Goal: Information Seeking & Learning: Learn about a topic

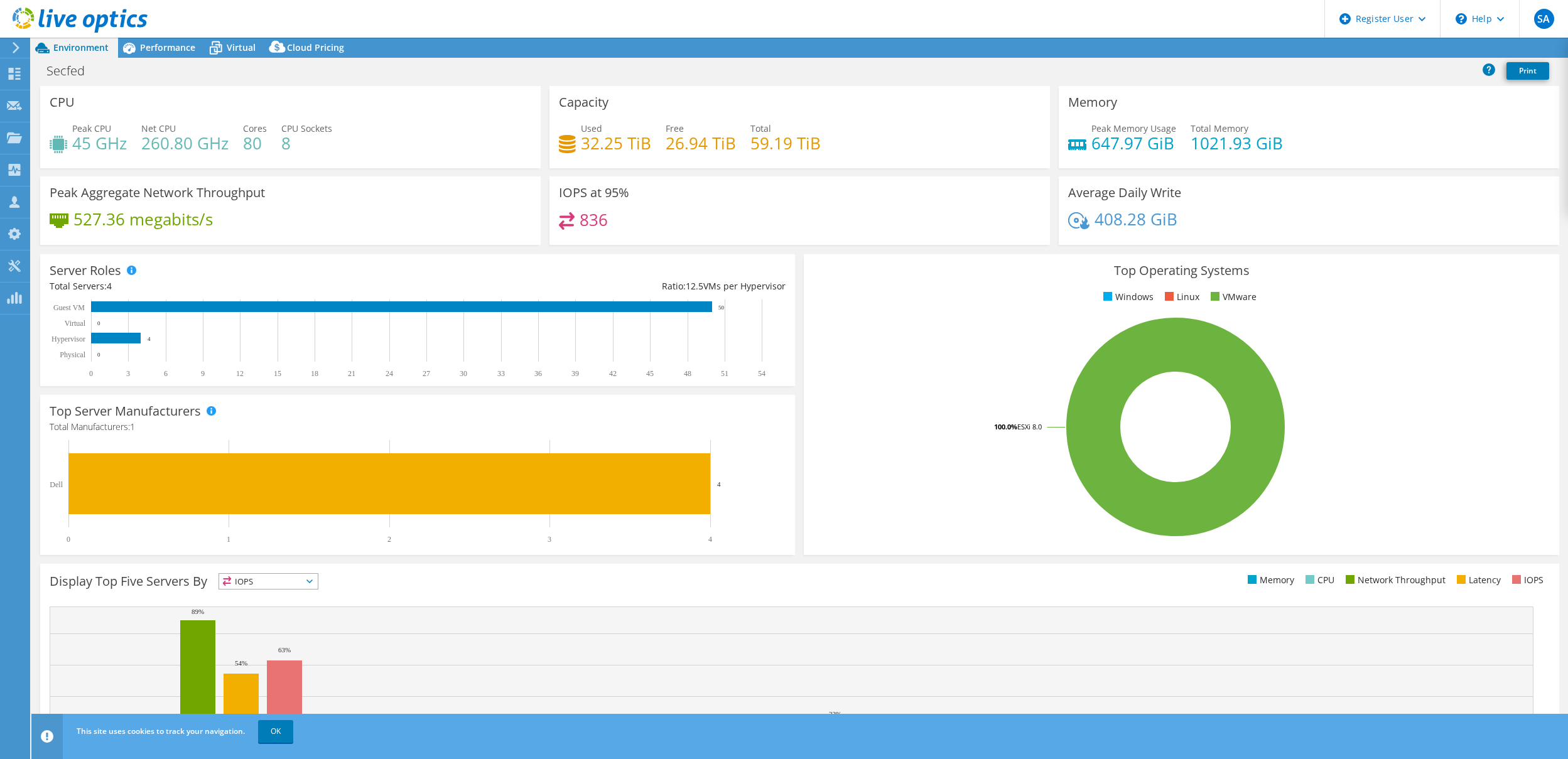
select select "USD"
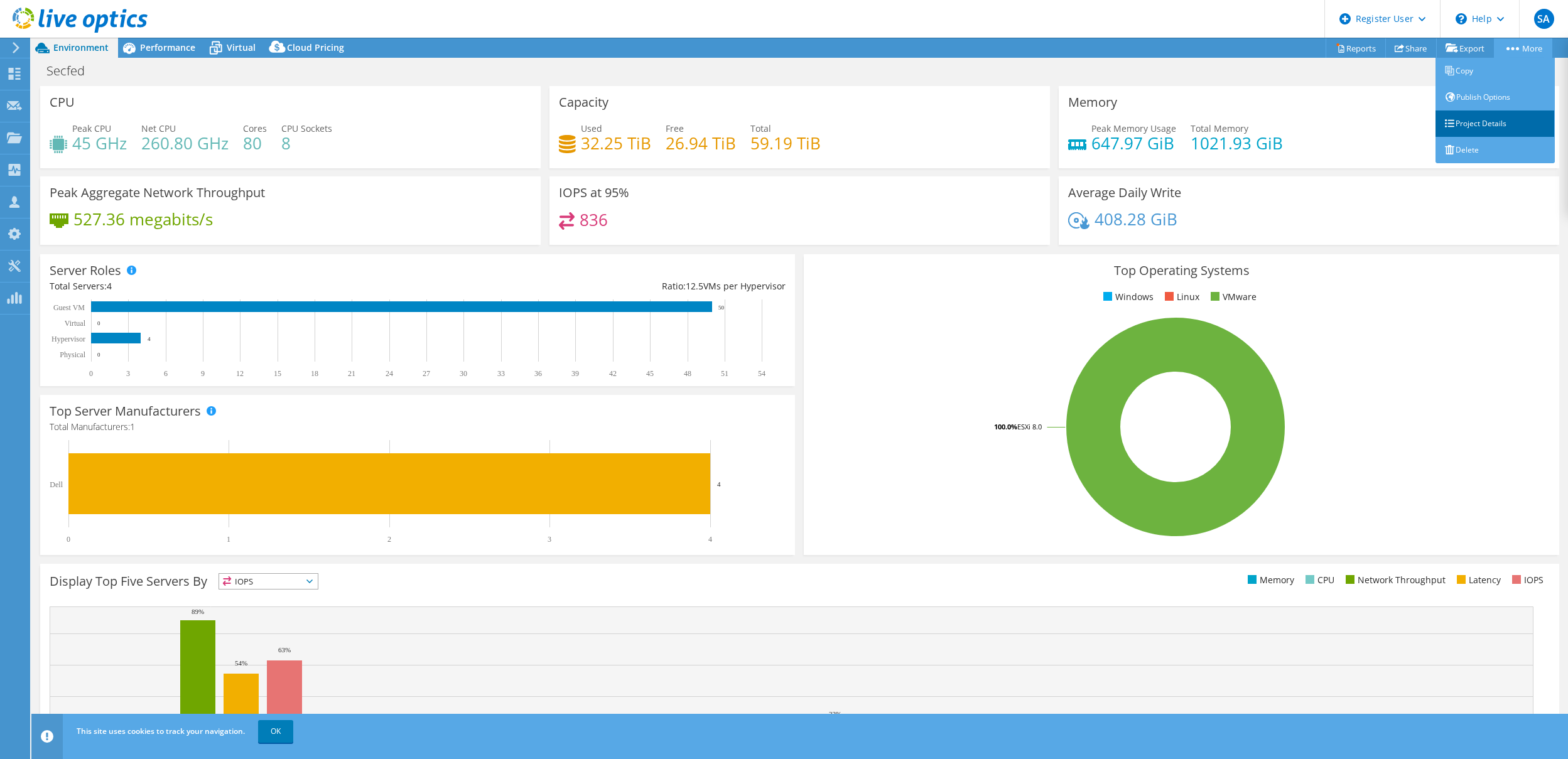
click at [1482, 123] on link "Project Details" at bounding box center [1496, 123] width 120 height 26
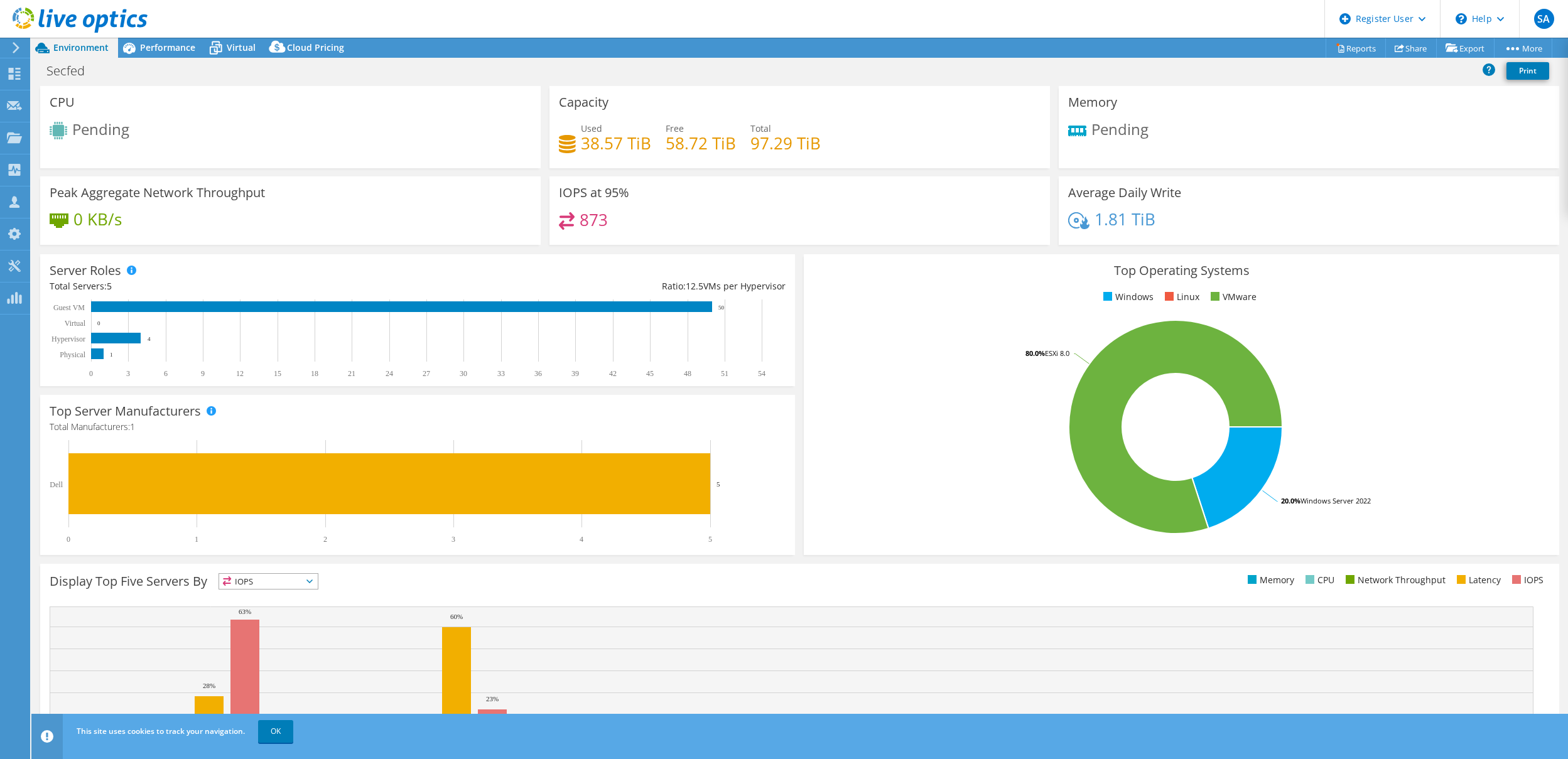
select select "USD"
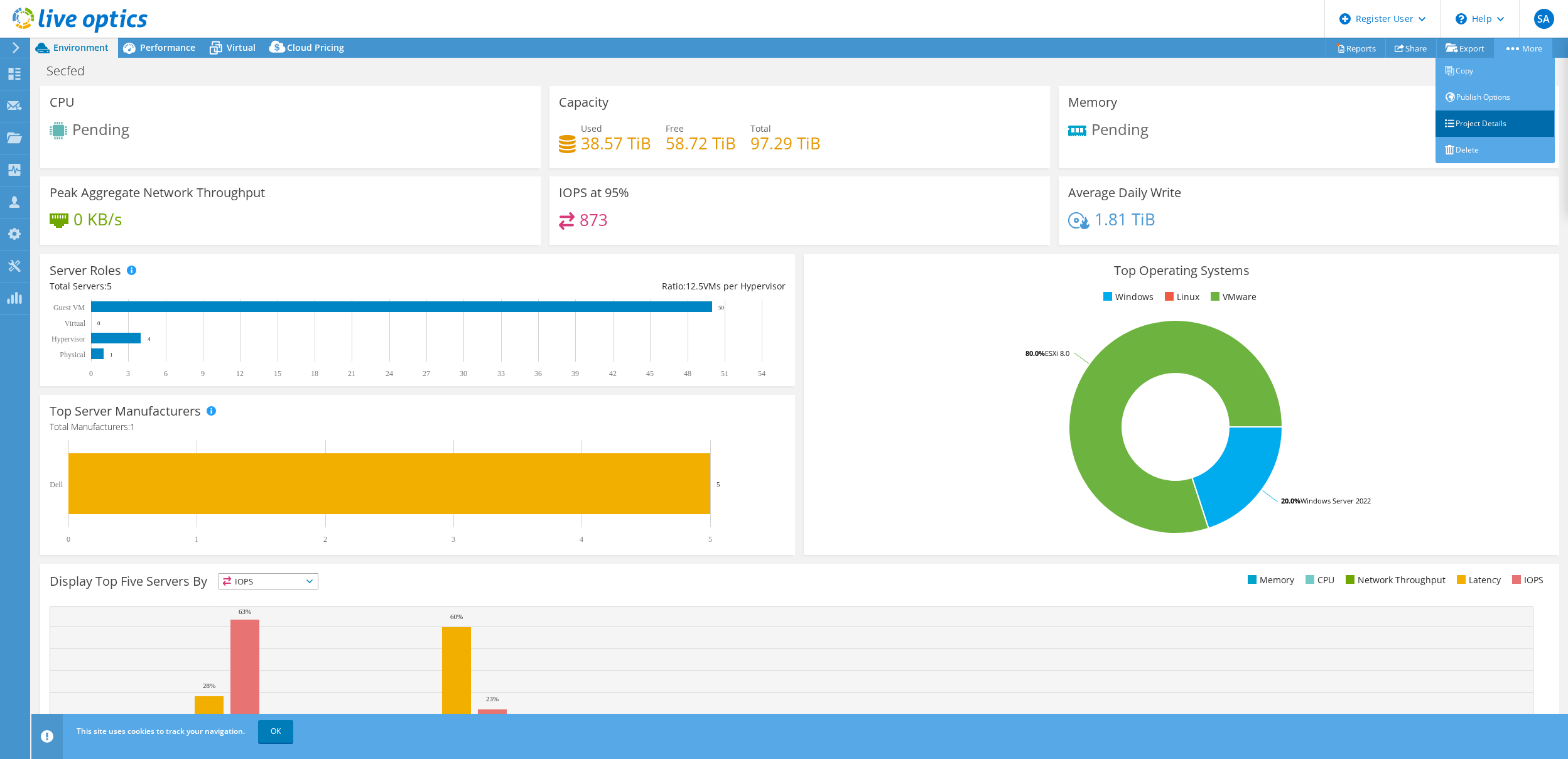
click at [1477, 121] on link "Project Details" at bounding box center [1496, 123] width 120 height 26
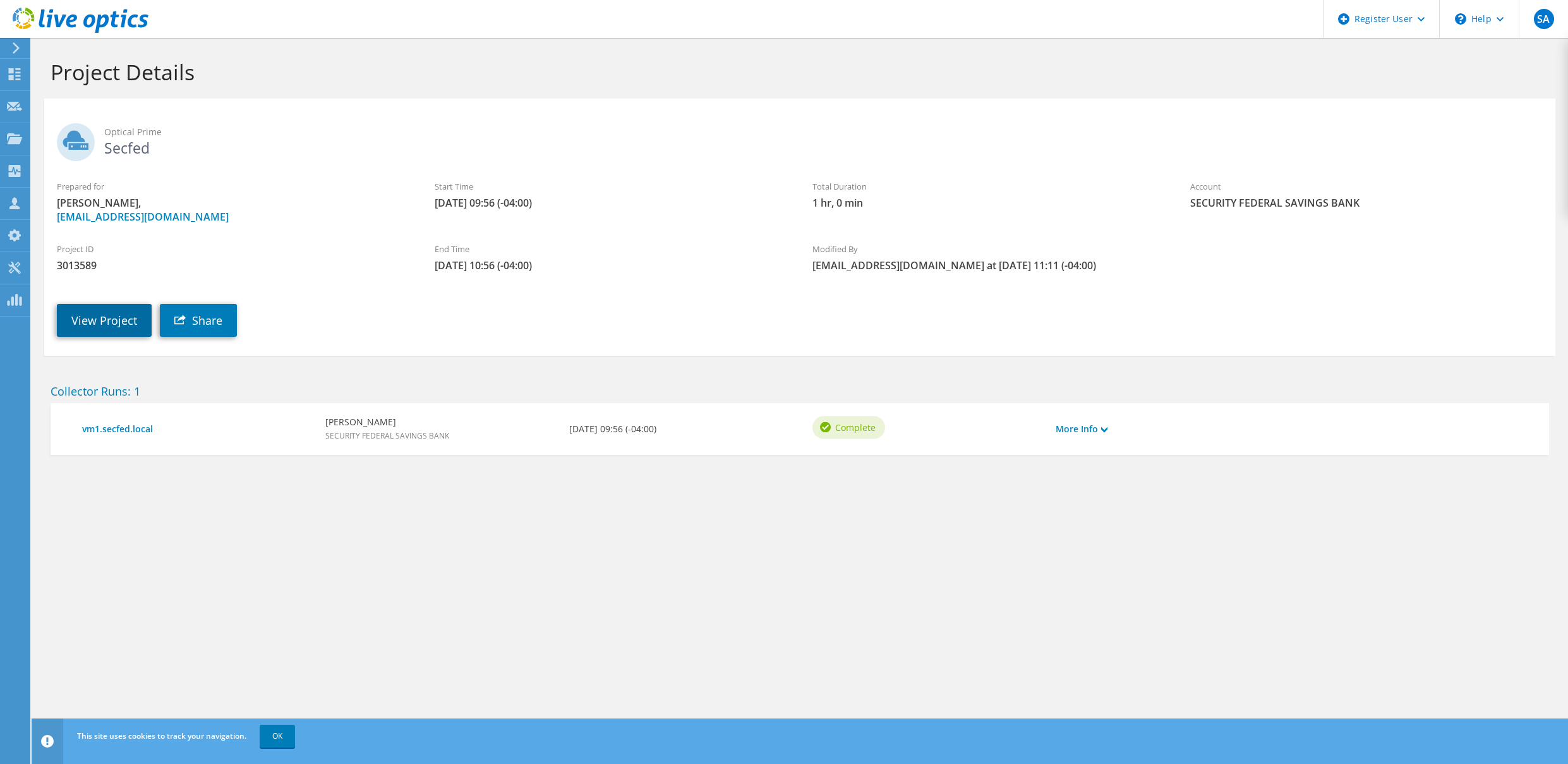
click at [126, 317] on link "View Project" at bounding box center [104, 321] width 94 height 33
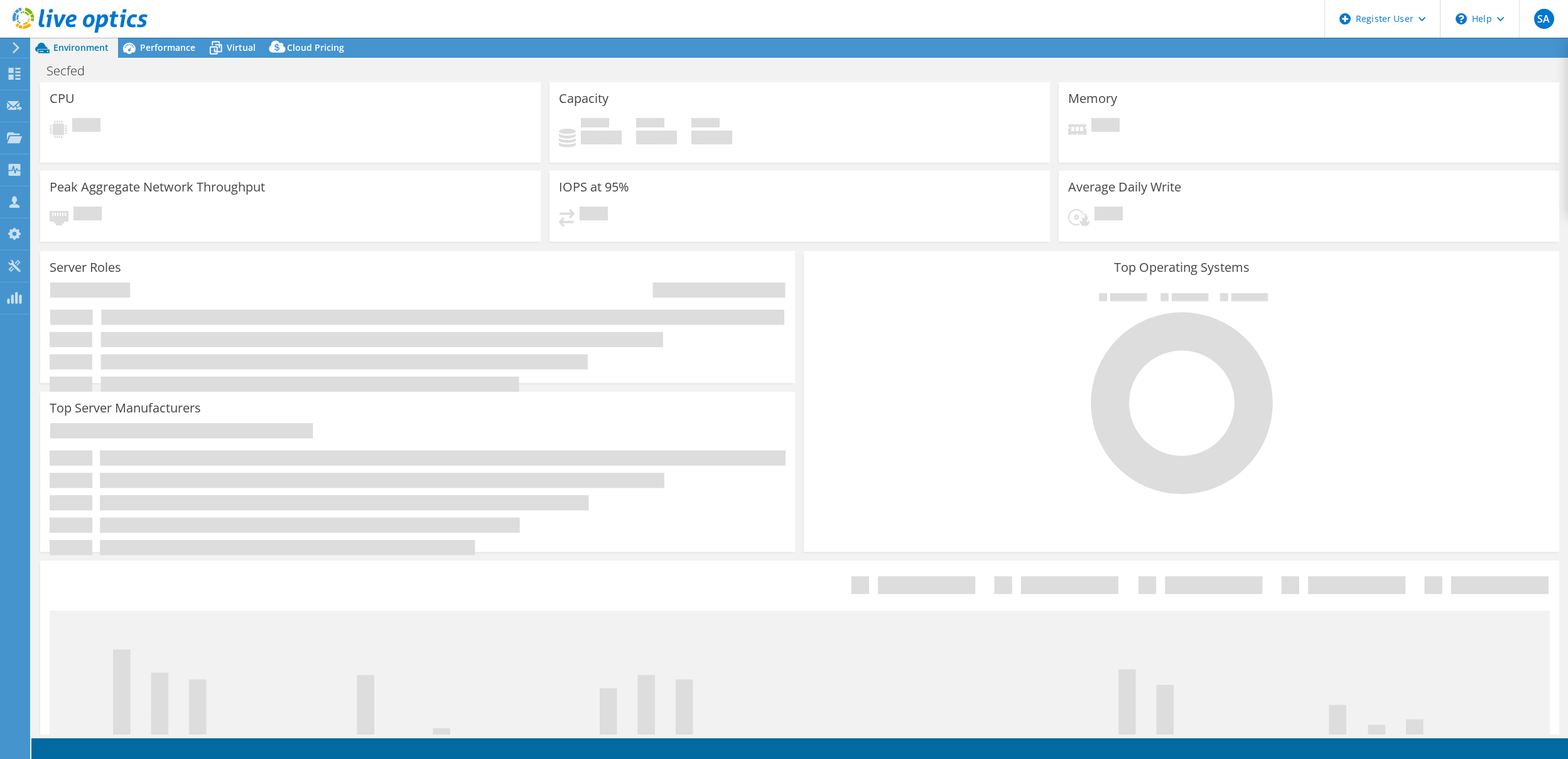
select select "USD"
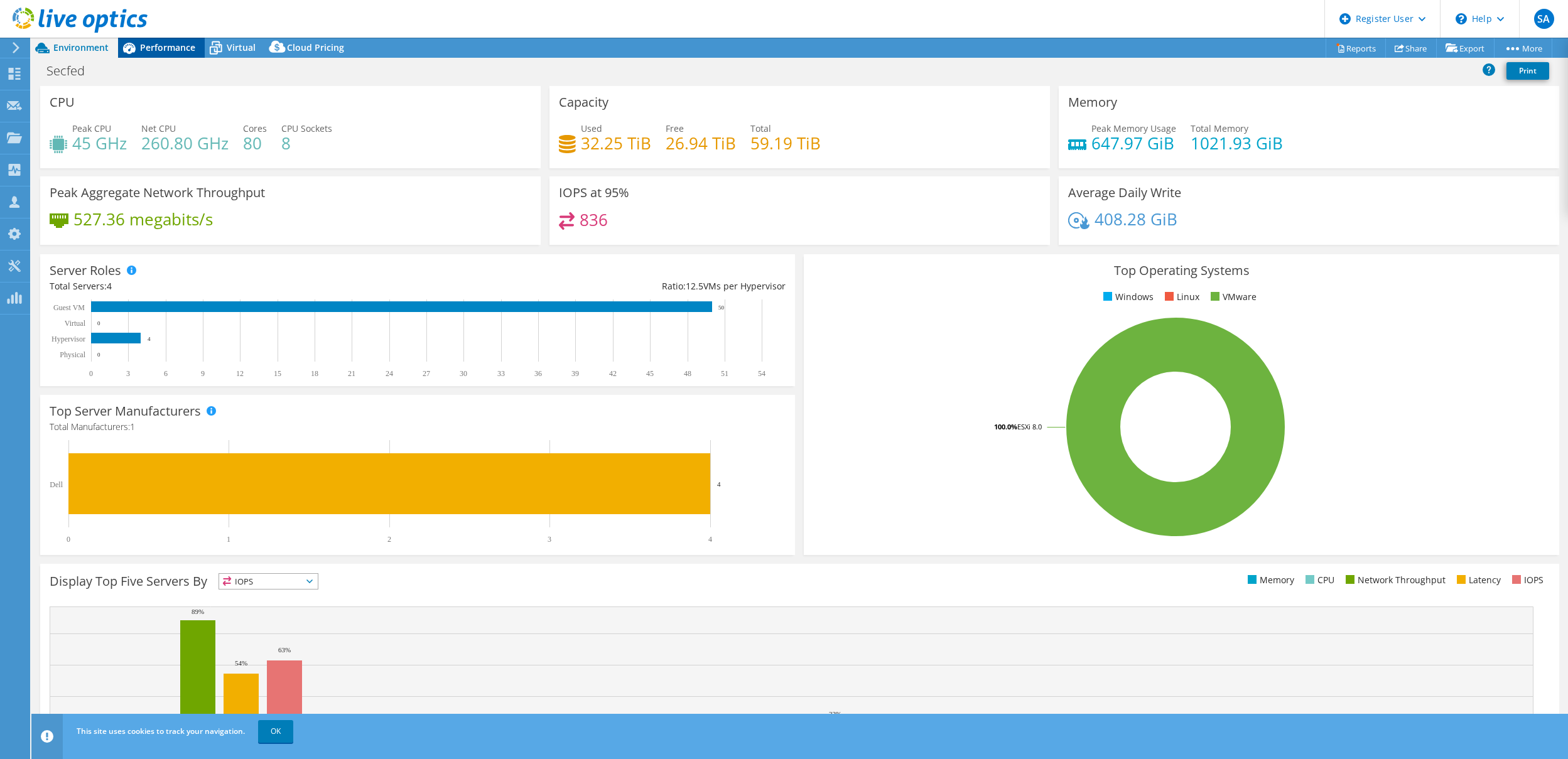
click at [173, 51] on span "Performance" at bounding box center [168, 47] width 55 height 12
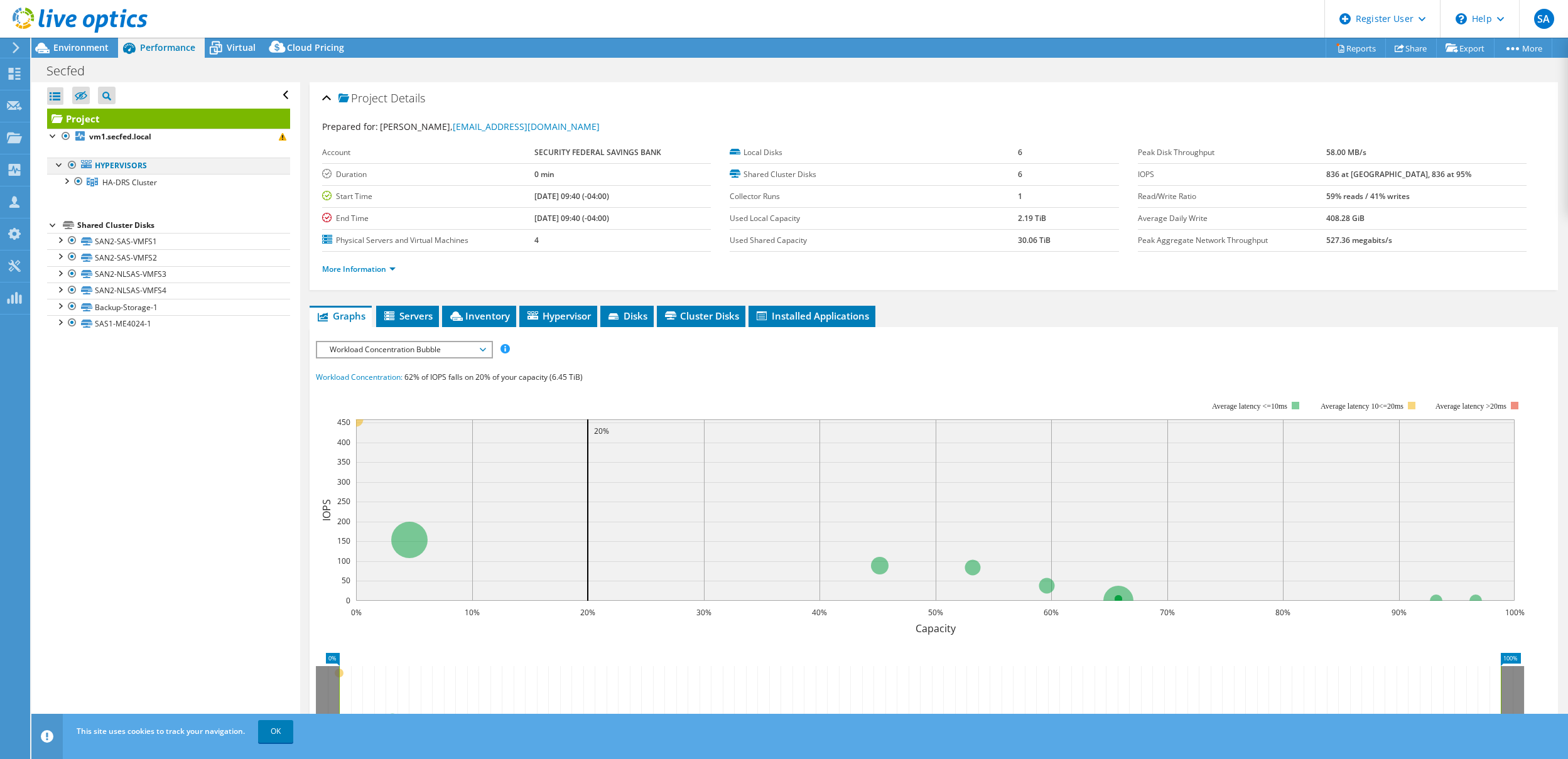
click at [58, 164] on div at bounding box center [59, 163] width 12 height 12
click at [60, 165] on div at bounding box center [59, 163] width 12 height 12
click at [66, 182] on div at bounding box center [66, 180] width 12 height 12
click at [72, 198] on div at bounding box center [72, 196] width 12 height 12
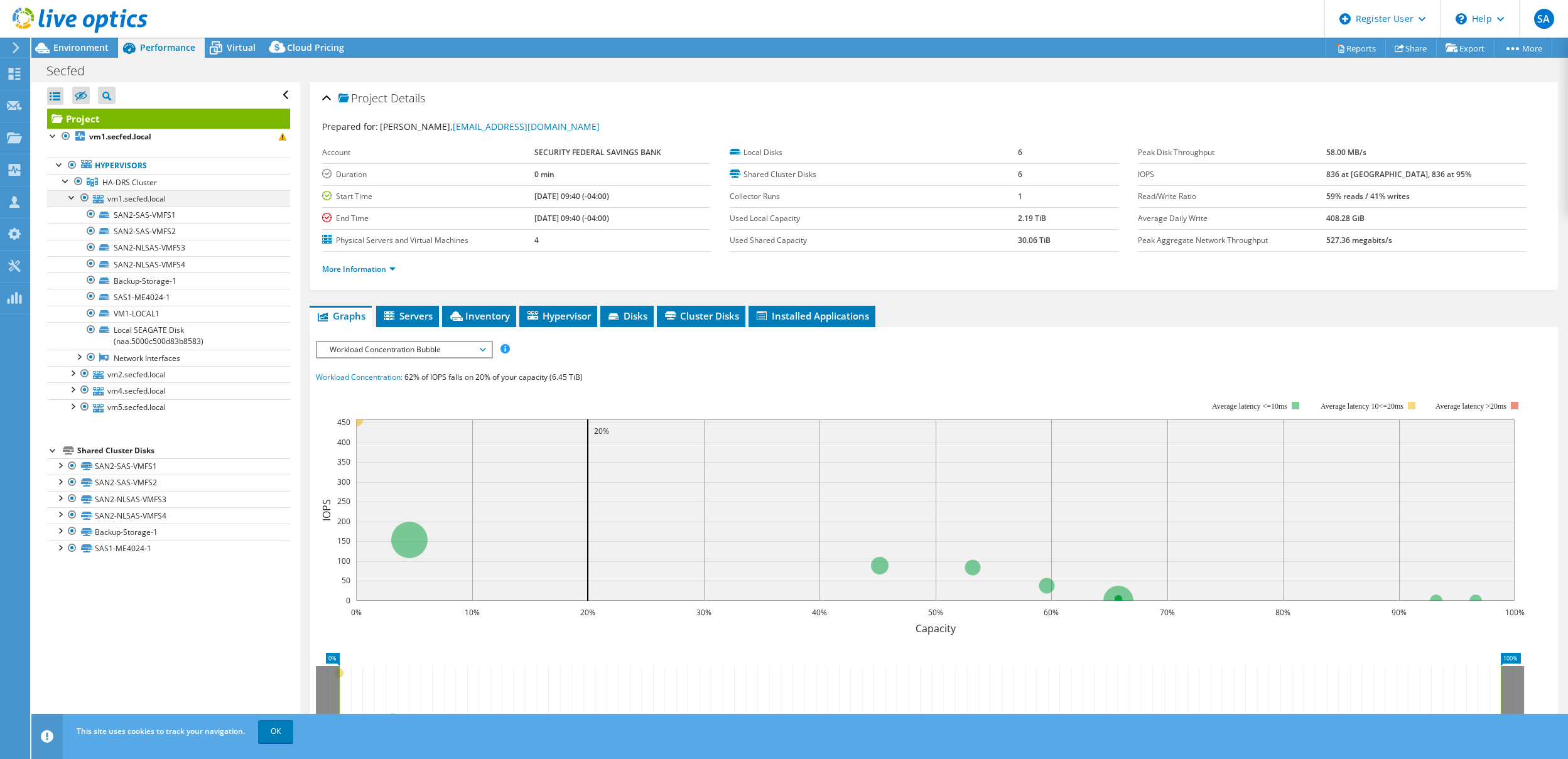
click at [72, 198] on div at bounding box center [72, 196] width 12 height 12
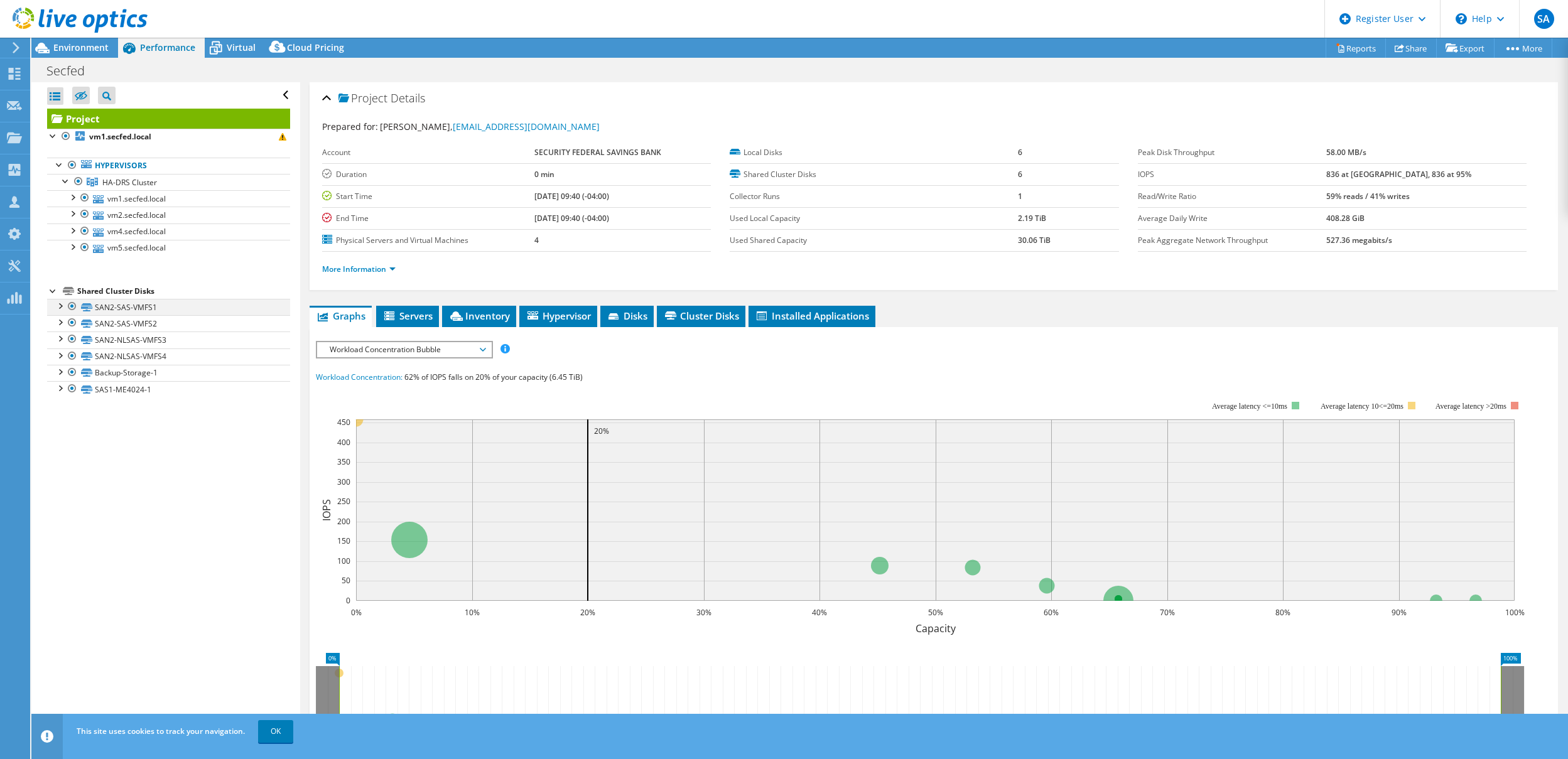
click at [60, 303] on div at bounding box center [59, 305] width 12 height 12
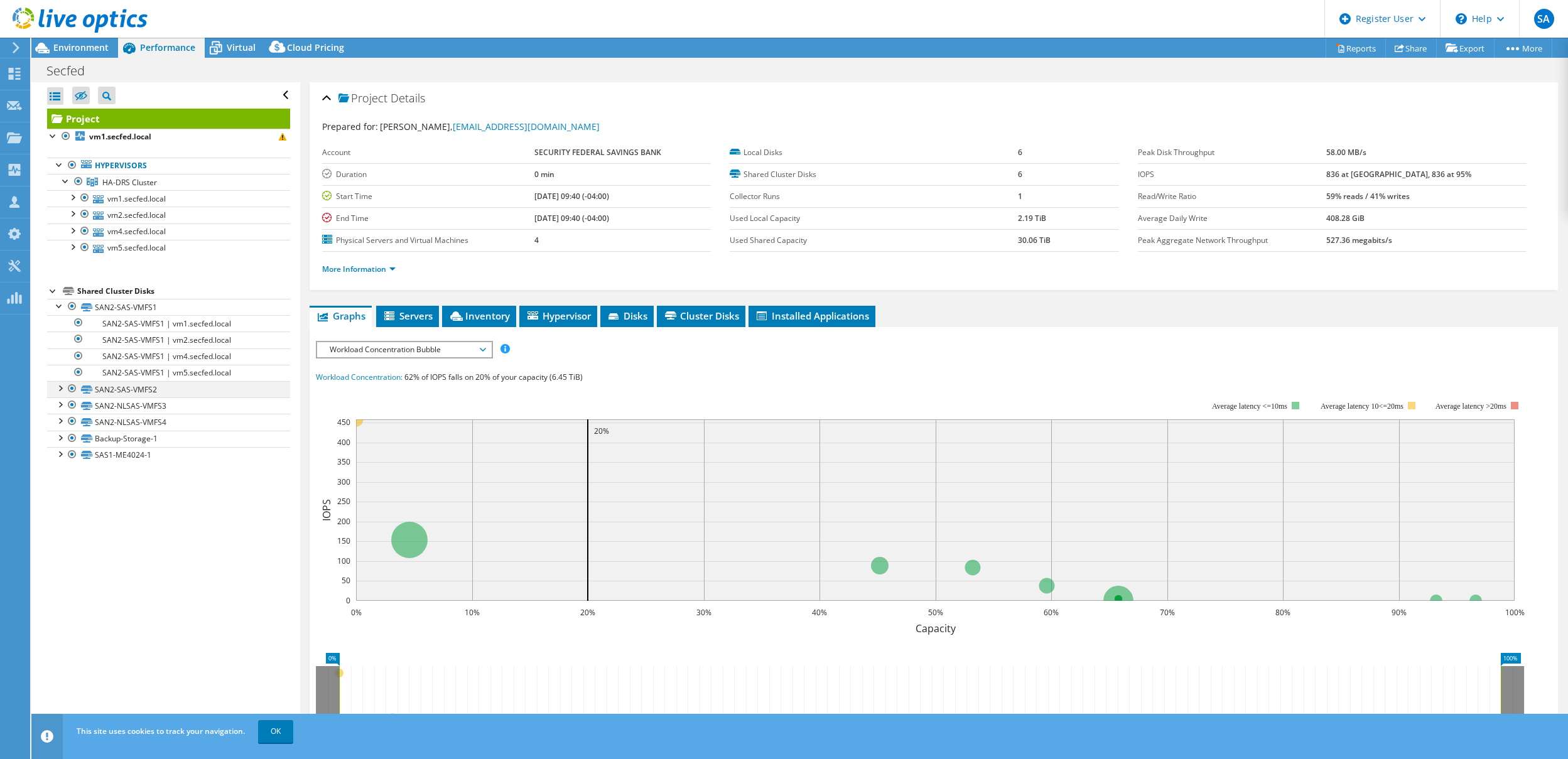
click at [55, 390] on div at bounding box center [59, 387] width 12 height 12
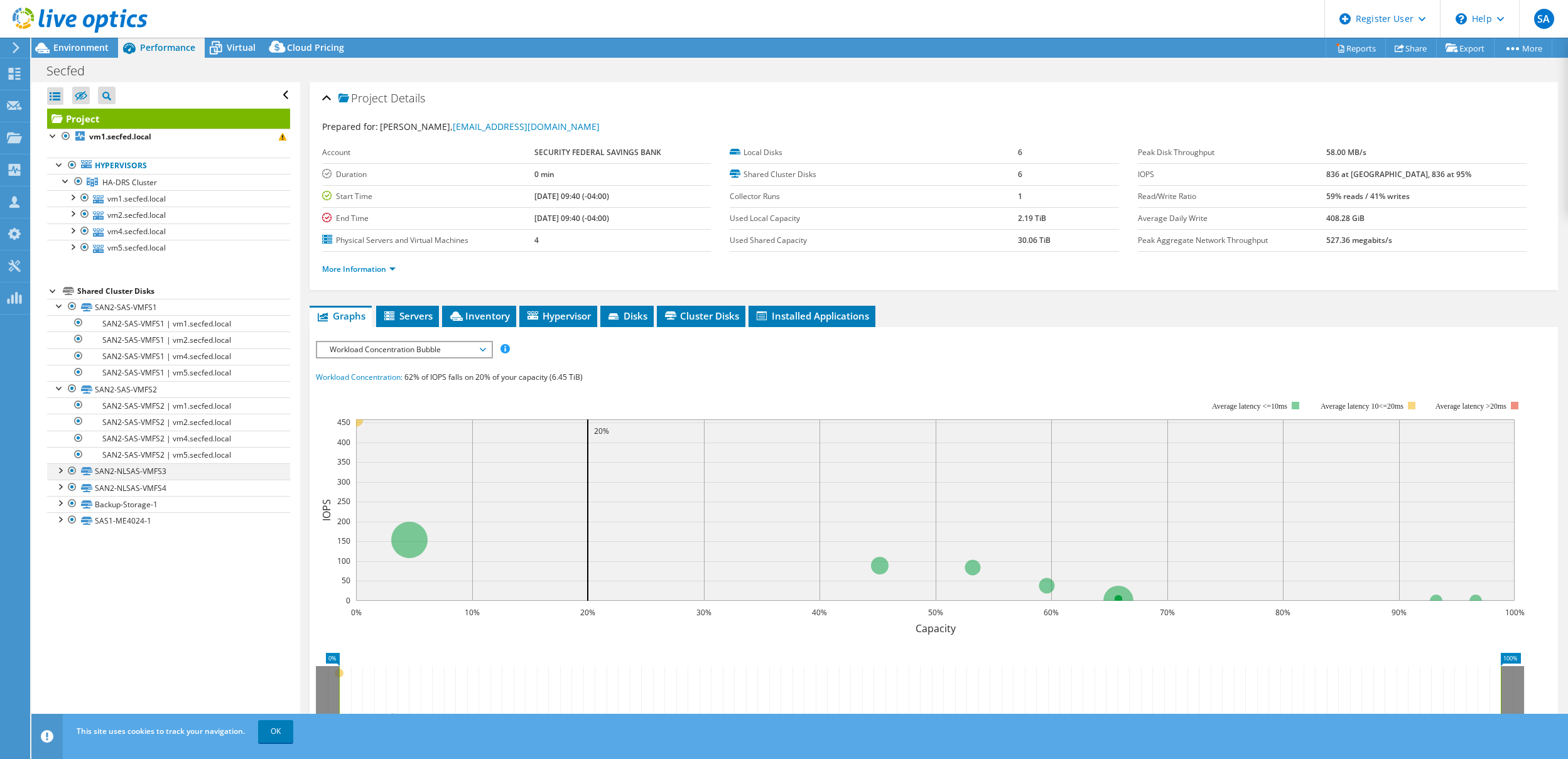
click at [61, 471] on div at bounding box center [59, 469] width 12 height 12
click at [58, 553] on div at bounding box center [59, 552] width 12 height 12
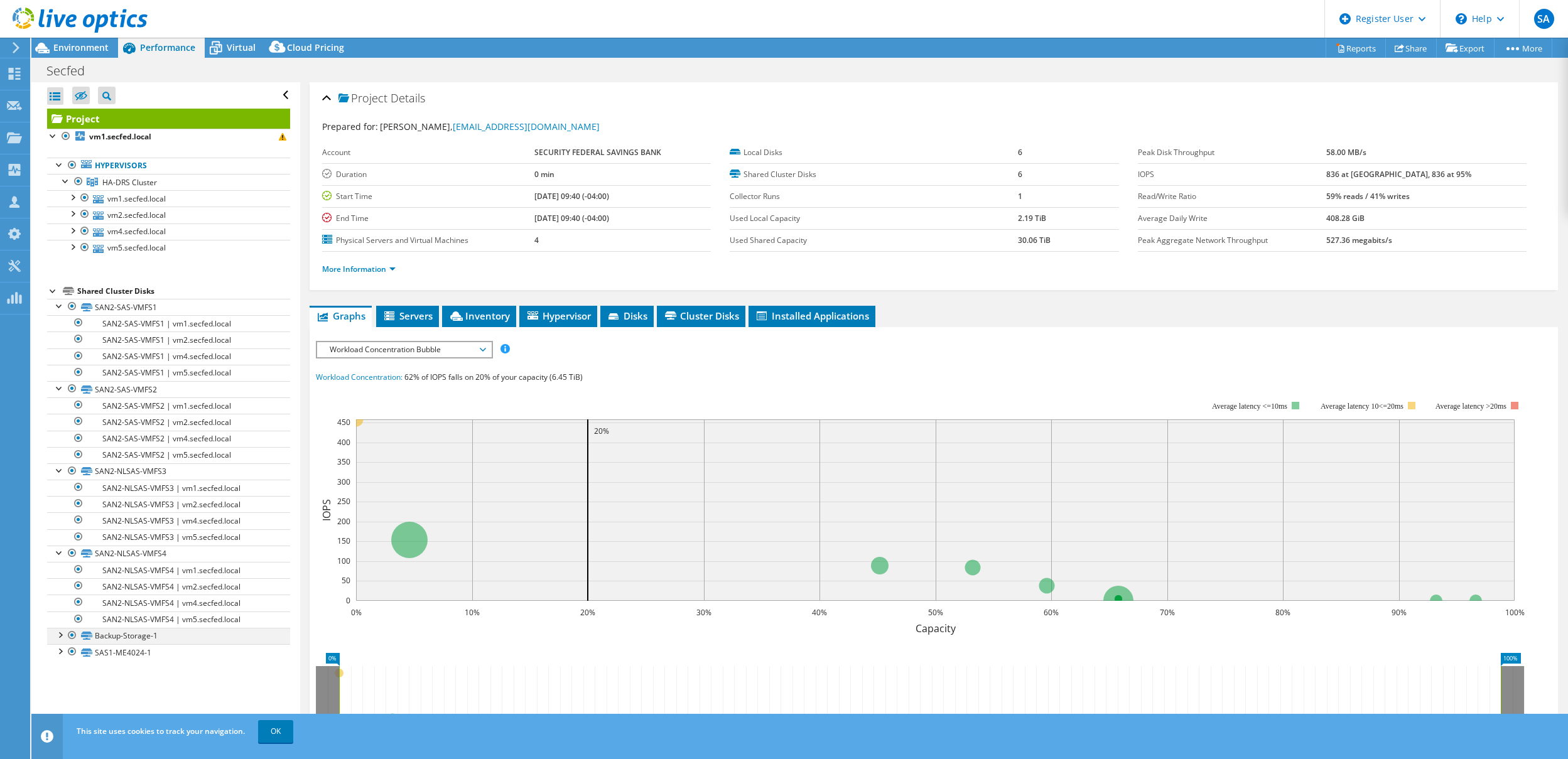
click at [55, 634] on div at bounding box center [59, 634] width 12 height 12
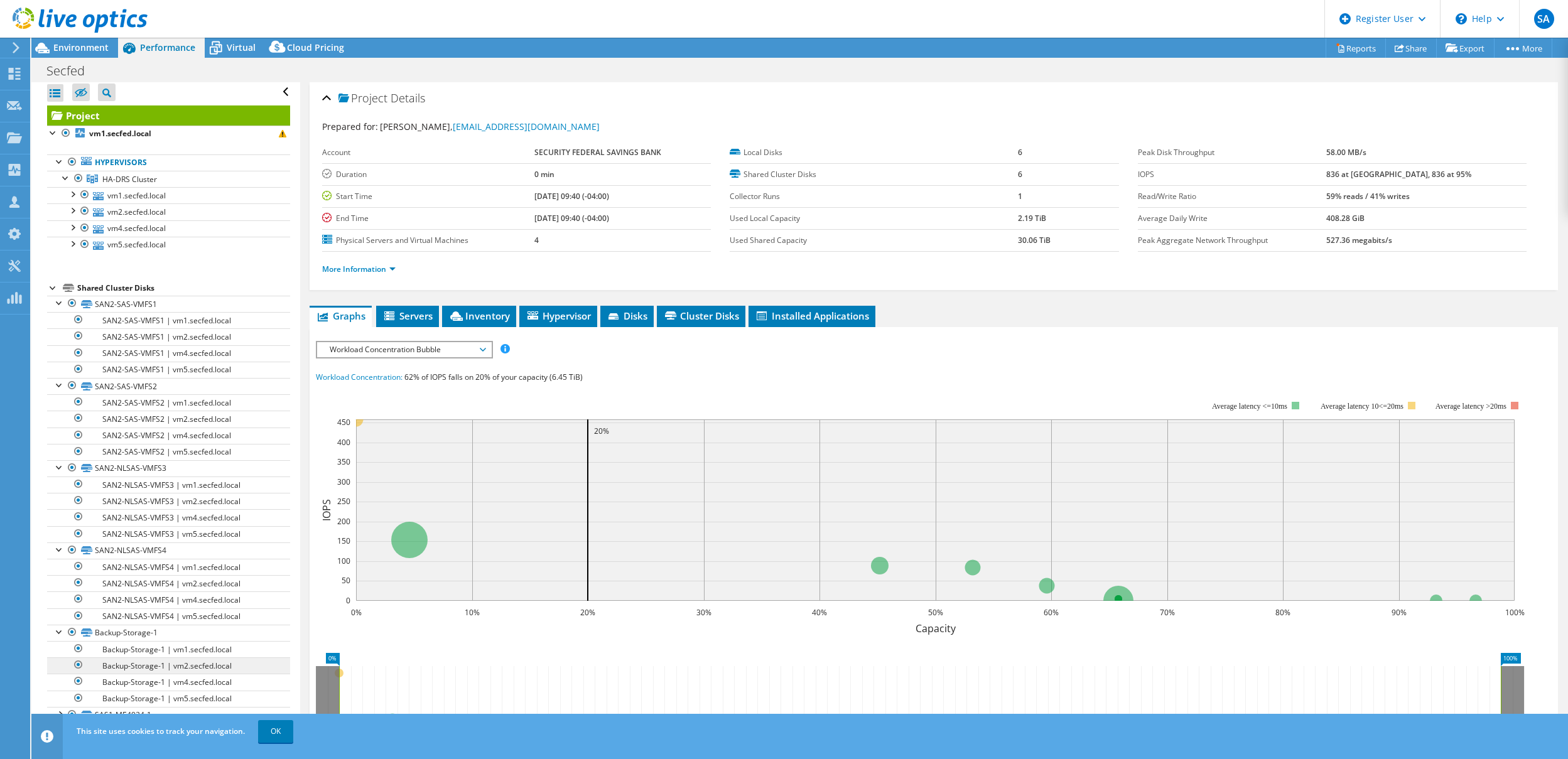
scroll to position [7, 0]
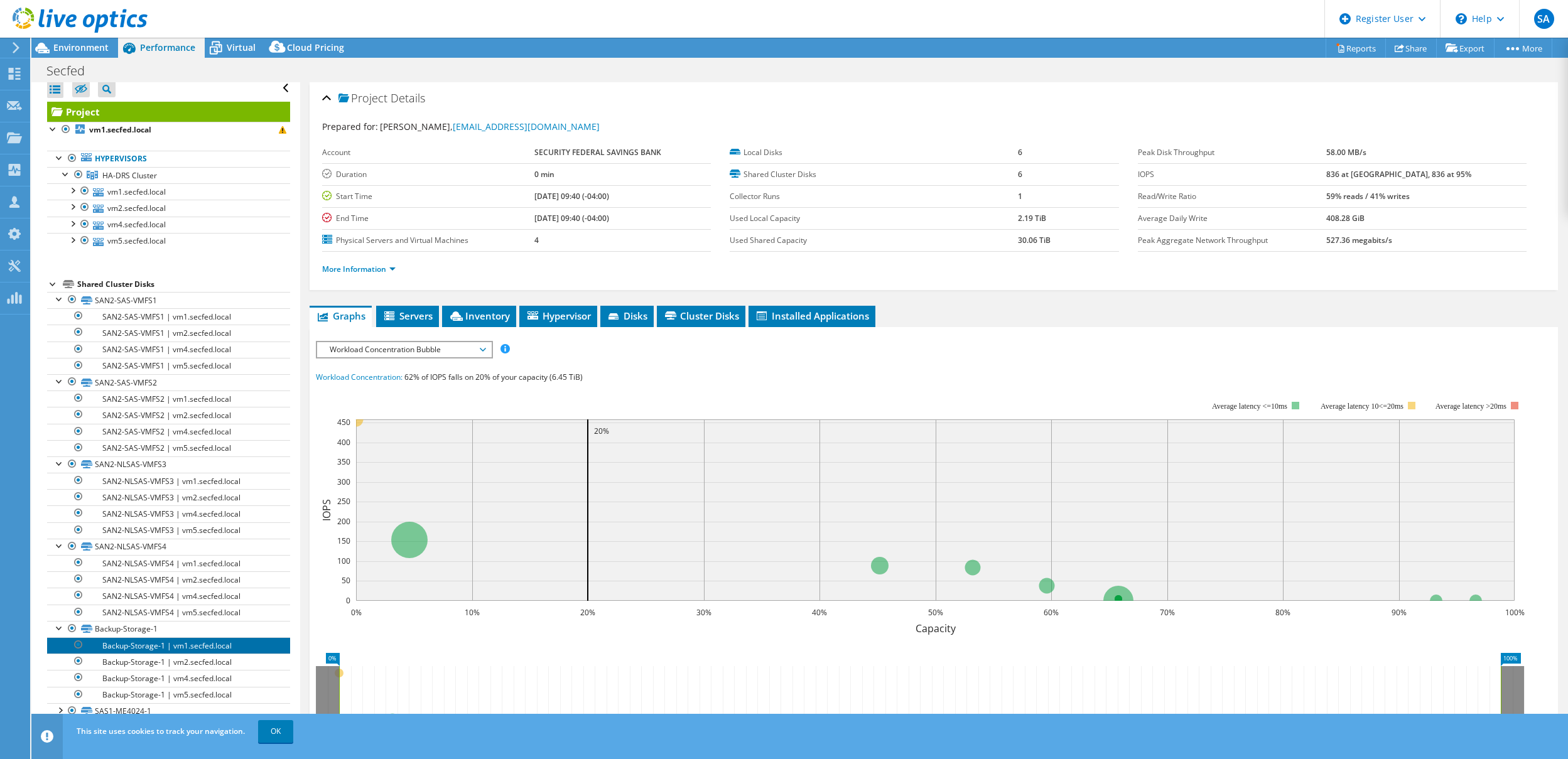
click at [109, 643] on link "Backup-Storage-1 | vm1.secfed.local" at bounding box center [169, 645] width 243 height 16
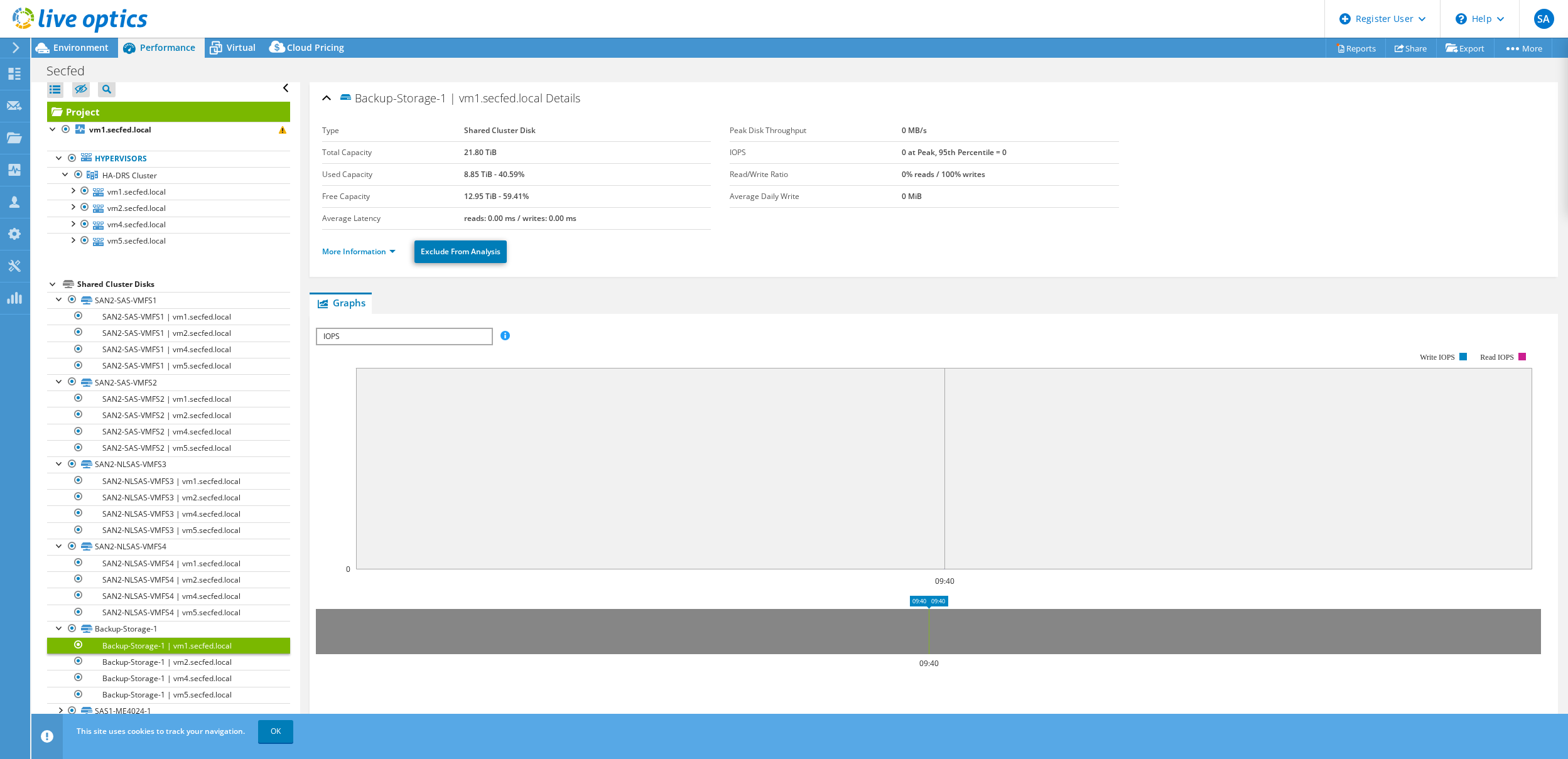
click at [162, 114] on link "Project" at bounding box center [169, 112] width 243 height 20
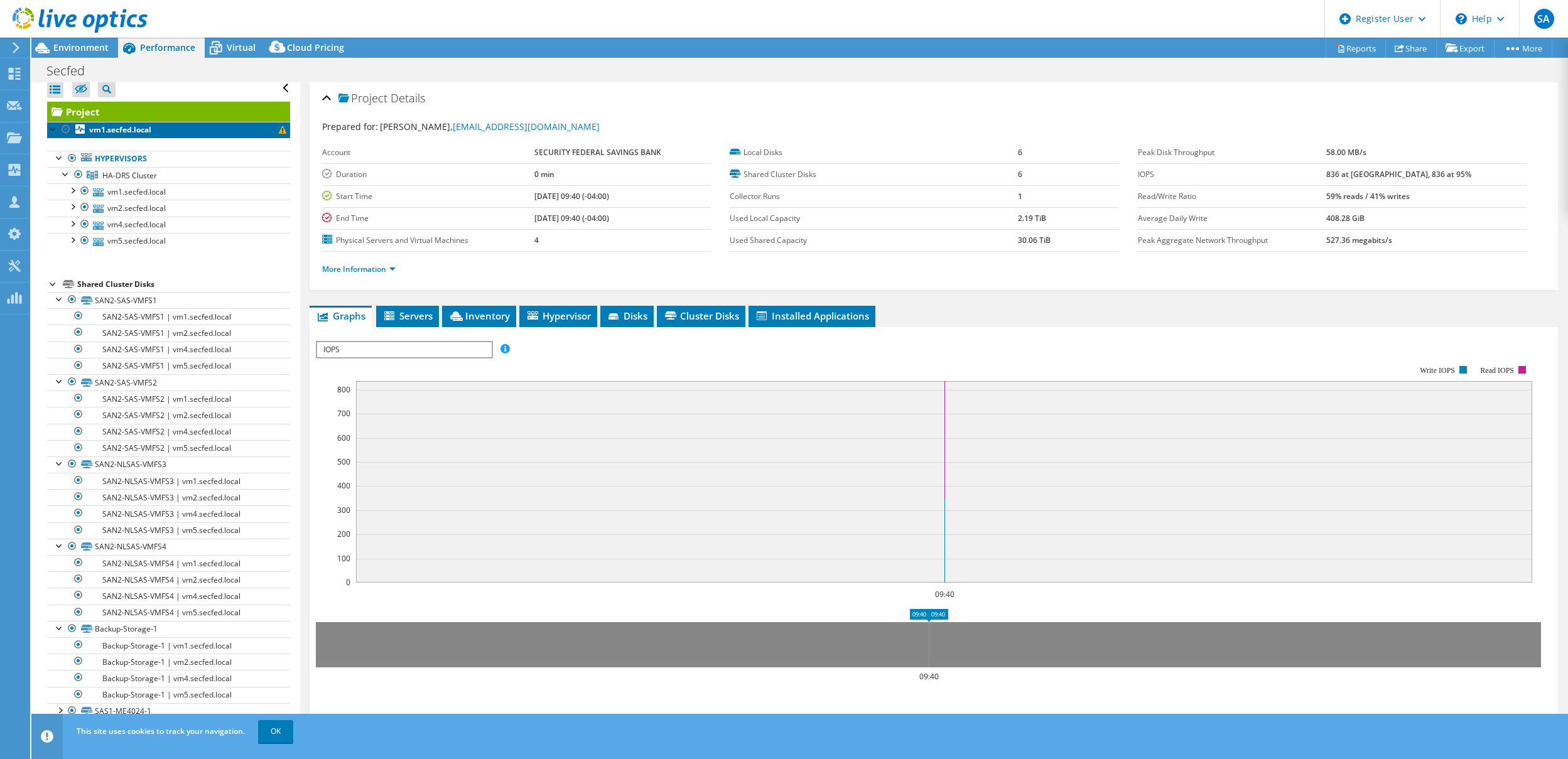
click at [201, 133] on link "vm1.secfed.local" at bounding box center [169, 129] width 243 height 16
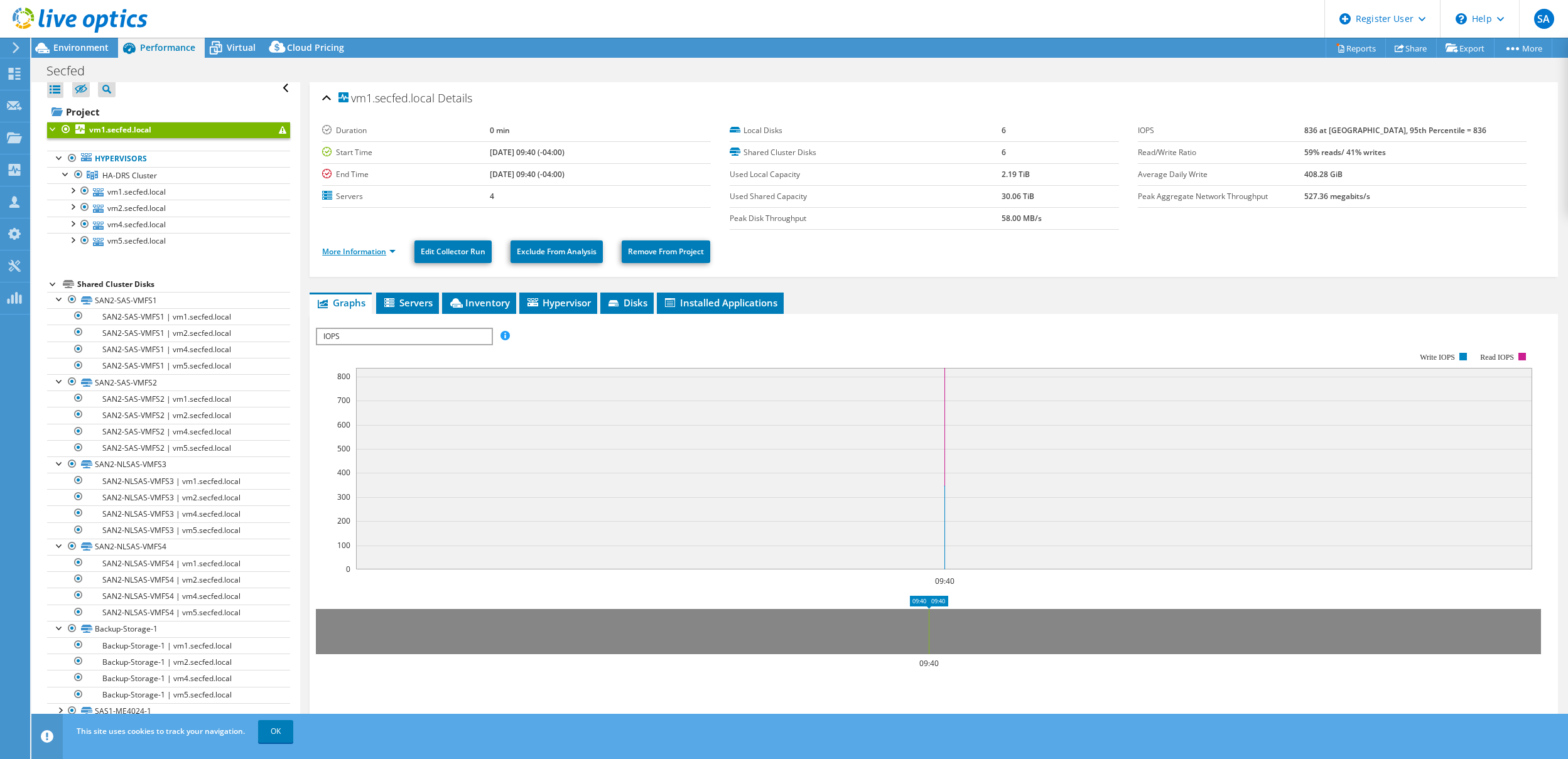
click at [365, 255] on link "More Information" at bounding box center [359, 251] width 74 height 11
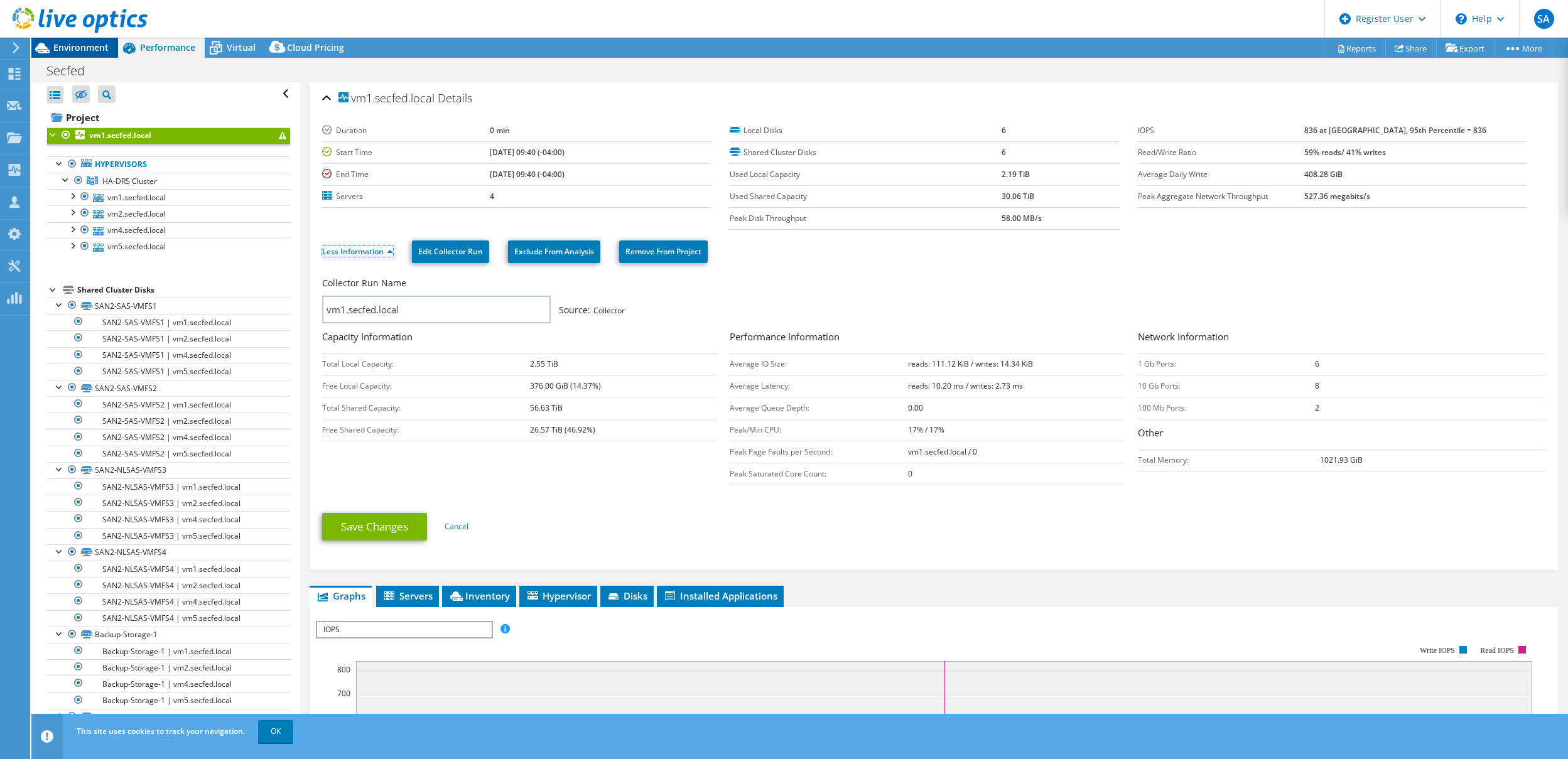
scroll to position [0, 0]
click at [90, 38] on div at bounding box center [74, 21] width 148 height 42
click at [93, 44] on span "Environment" at bounding box center [81, 47] width 55 height 12
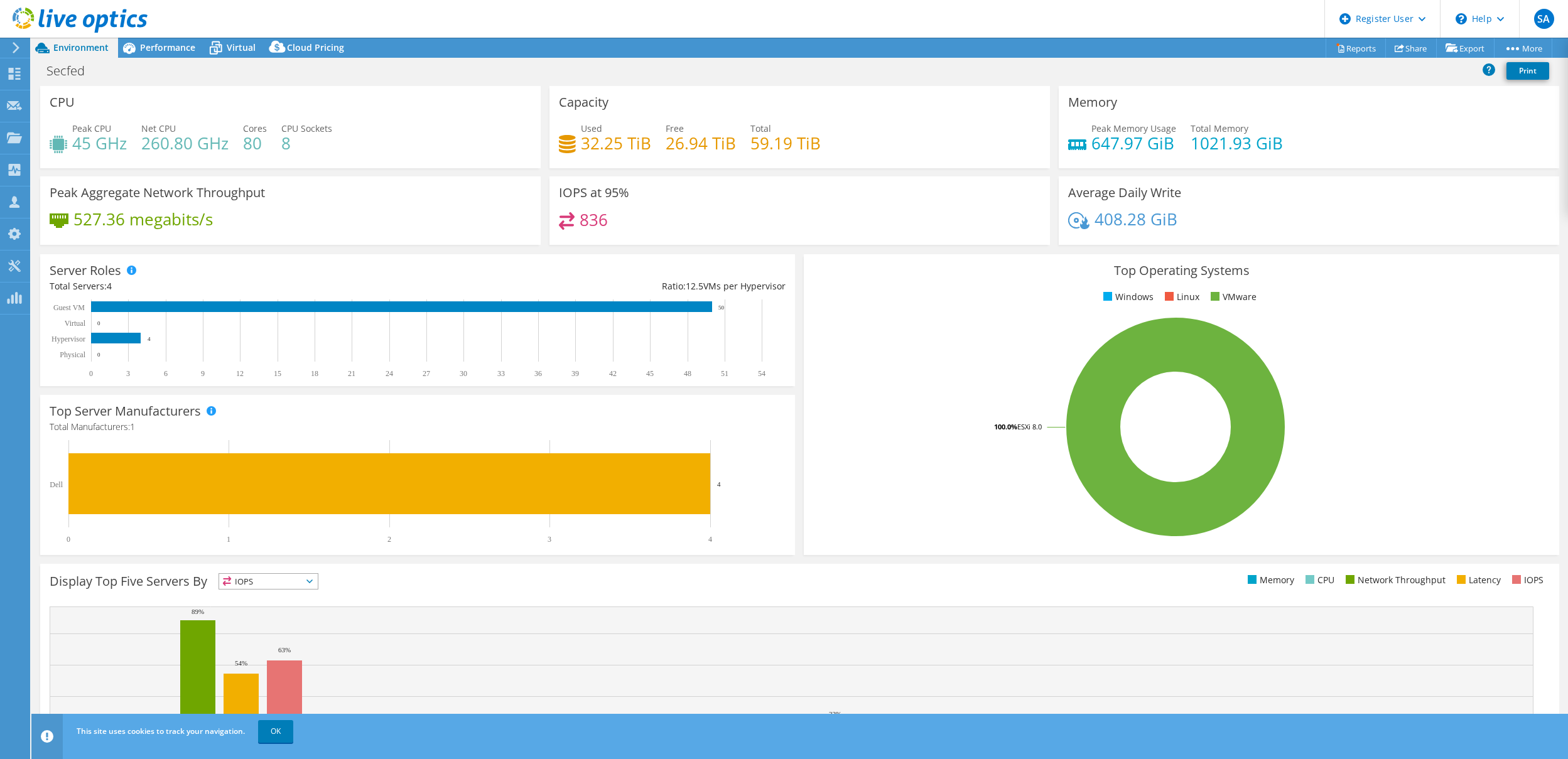
click at [584, 238] on div "IOPS at 95% 836" at bounding box center [800, 211] width 501 height 68
click at [190, 53] on span "Performance" at bounding box center [168, 47] width 55 height 12
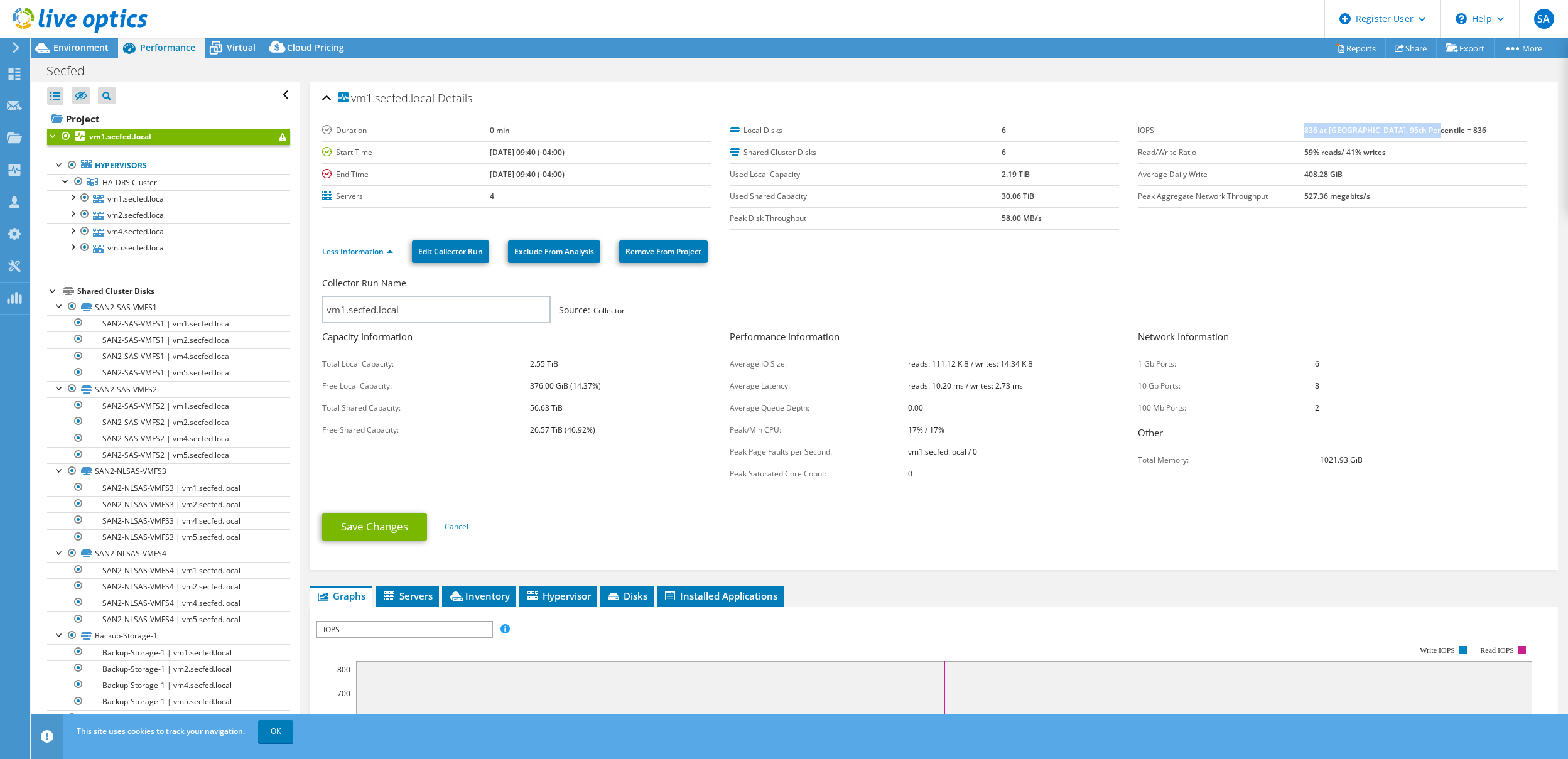
drag, startPoint x: 1336, startPoint y: 131, endPoint x: 1456, endPoint y: 130, distance: 120.0
click at [1456, 130] on b "836 at Peak, 95th Percentile = 836" at bounding box center [1395, 130] width 182 height 11
click at [1420, 228] on section "Duration 0 min Start Time 08/13/2025, 09:40 (-04:00) End Time 08/13/2025, 09:40…" at bounding box center [933, 175] width 1223 height 110
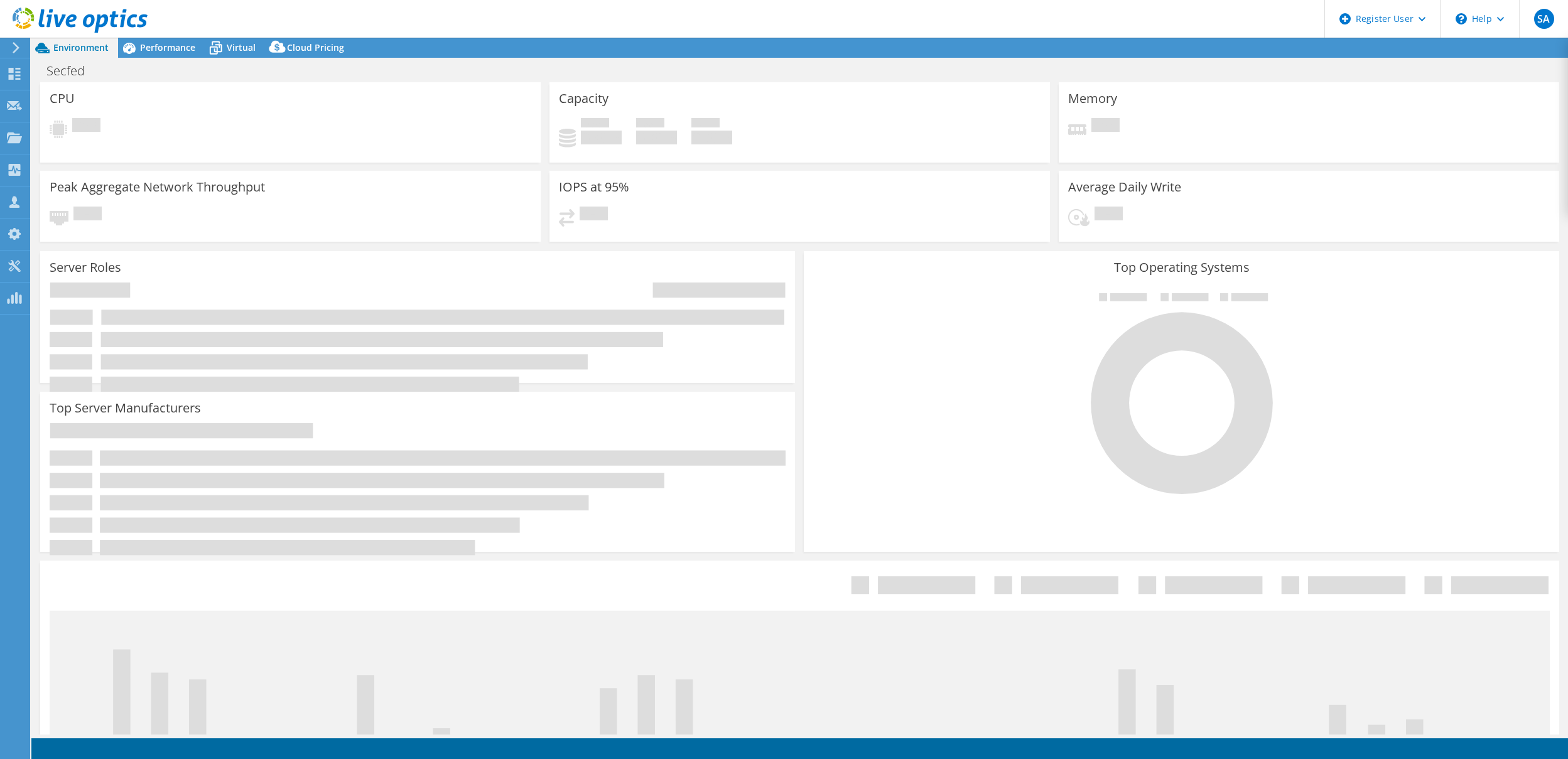
select select "USD"
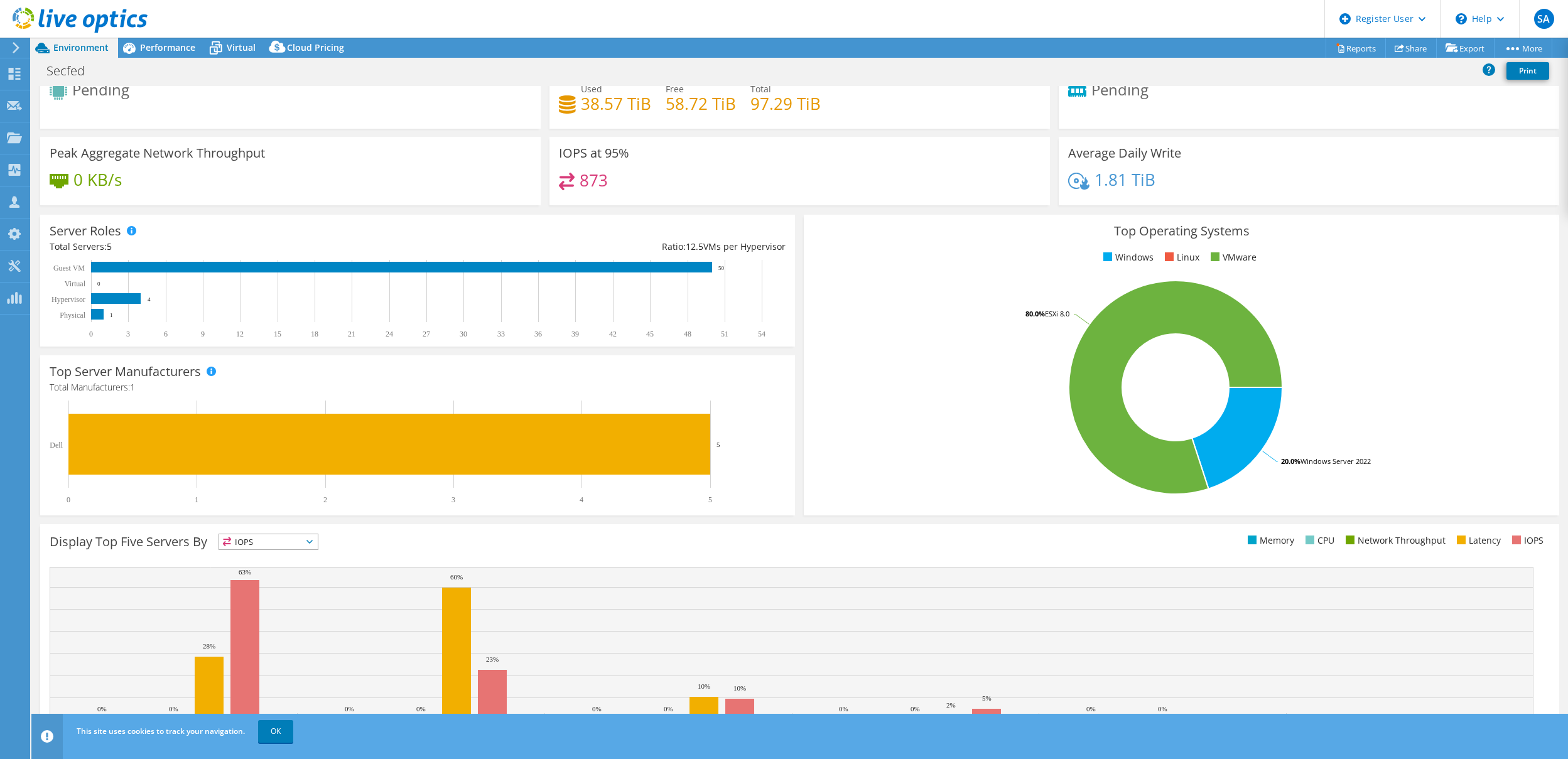
scroll to position [79, 0]
